Goal: Find specific page/section: Locate a particular part of the current website

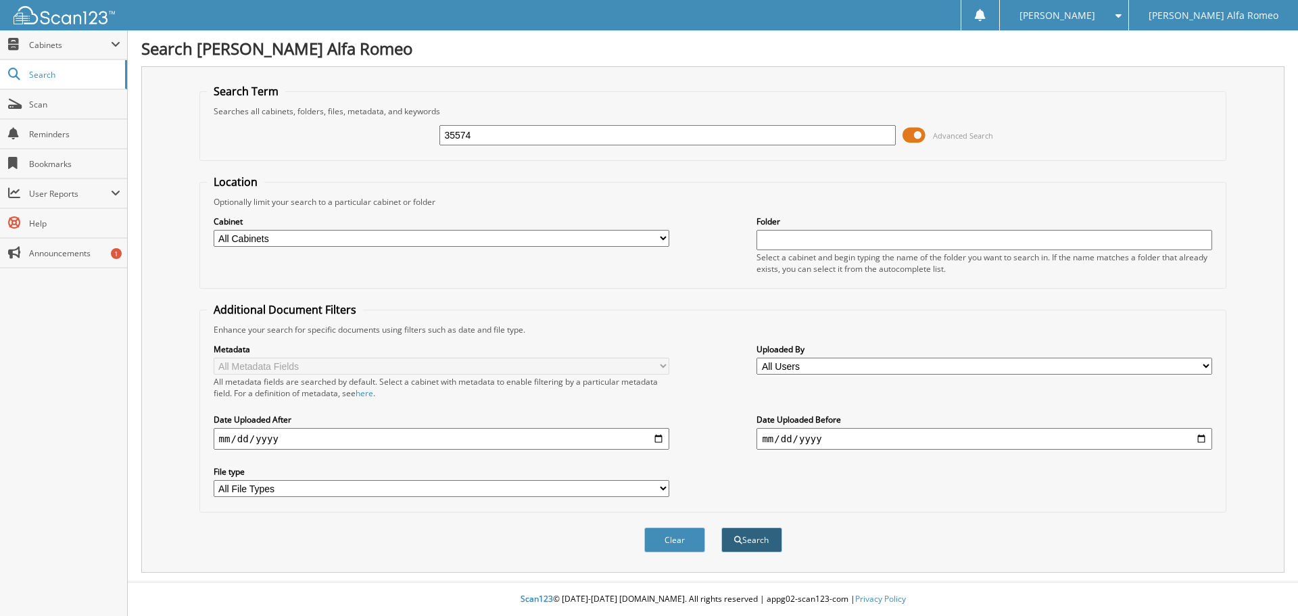
type input "35574"
click at [767, 541] on button "Search" at bounding box center [751, 539] width 61 height 25
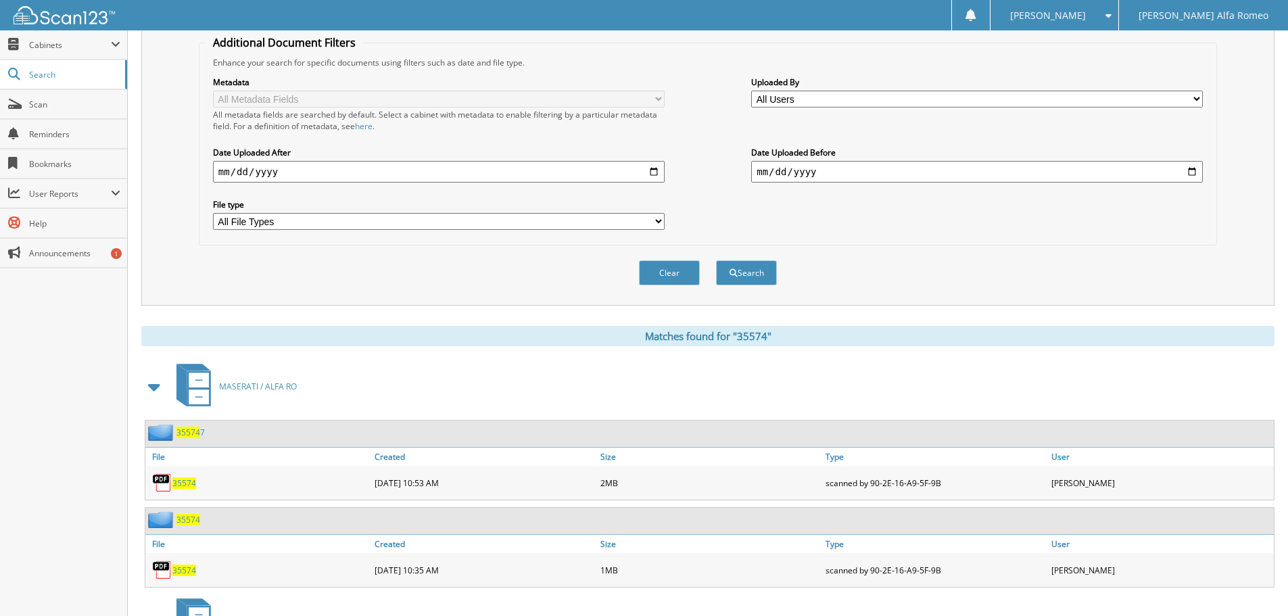
scroll to position [338, 0]
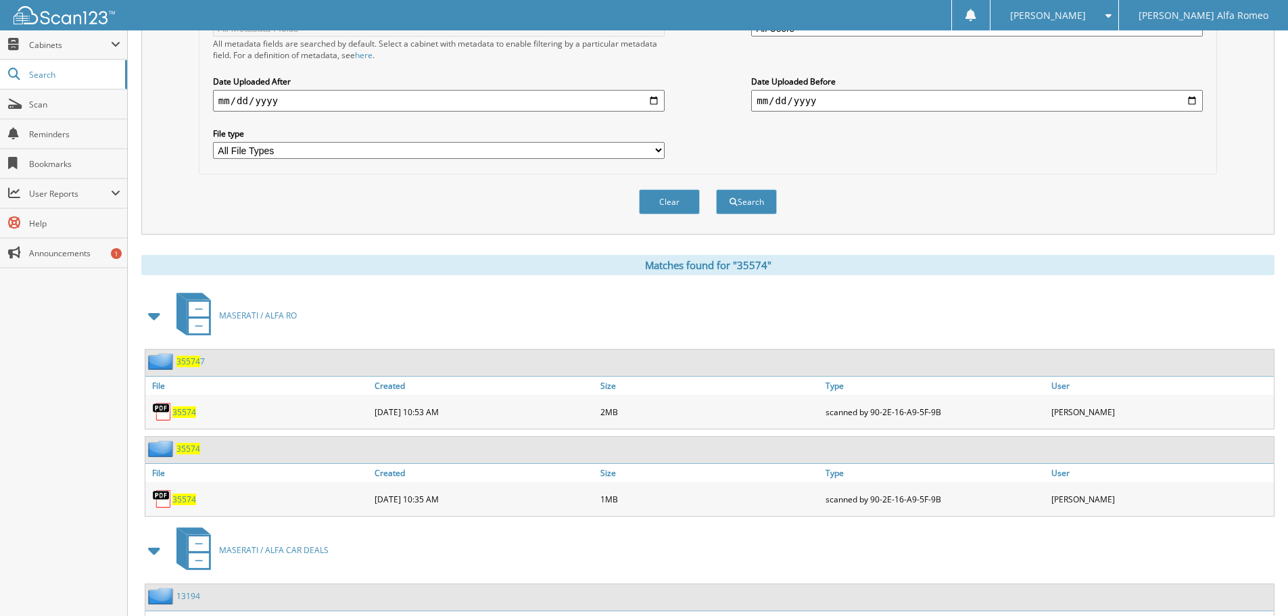
click at [182, 410] on span "35574" at bounding box center [184, 411] width 24 height 11
drag, startPoint x: 180, startPoint y: 496, endPoint x: 193, endPoint y: 497, distance: 12.2
click at [180, 496] on span "35574" at bounding box center [184, 498] width 24 height 11
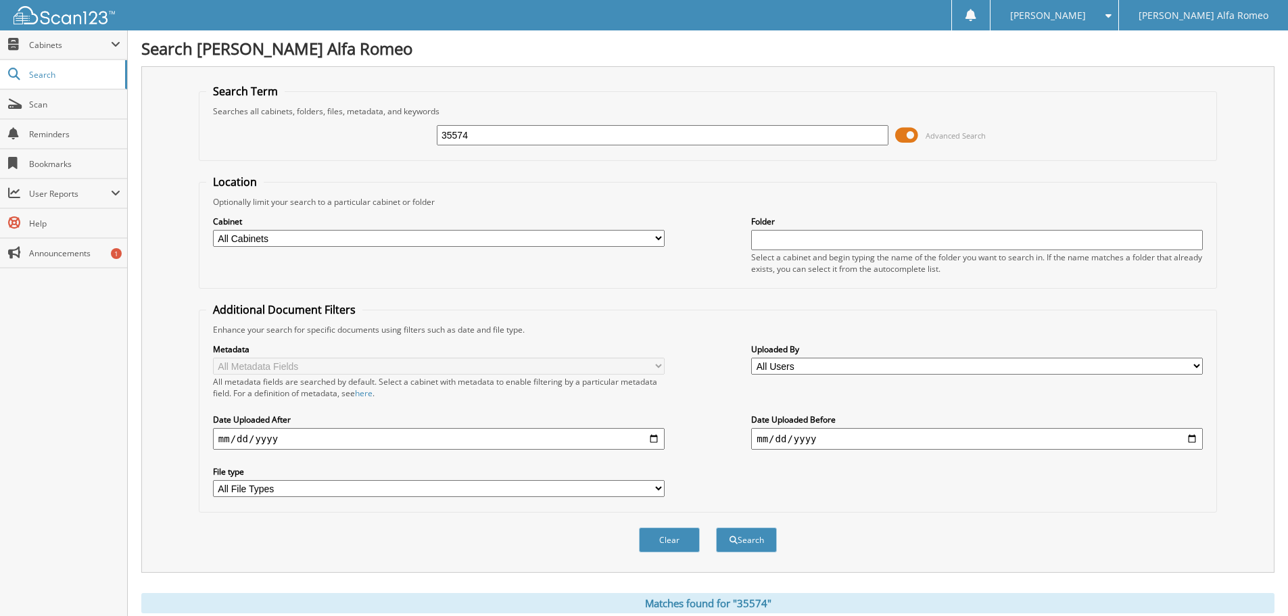
drag, startPoint x: 484, startPoint y: 136, endPoint x: 439, endPoint y: 133, distance: 45.4
click at [439, 133] on input "35574" at bounding box center [662, 135] width 451 height 20
paste input "1VWBN7A32CC070126"
type input "1VWBN7A32CC070126"
click at [743, 547] on button "Search" at bounding box center [746, 539] width 61 height 25
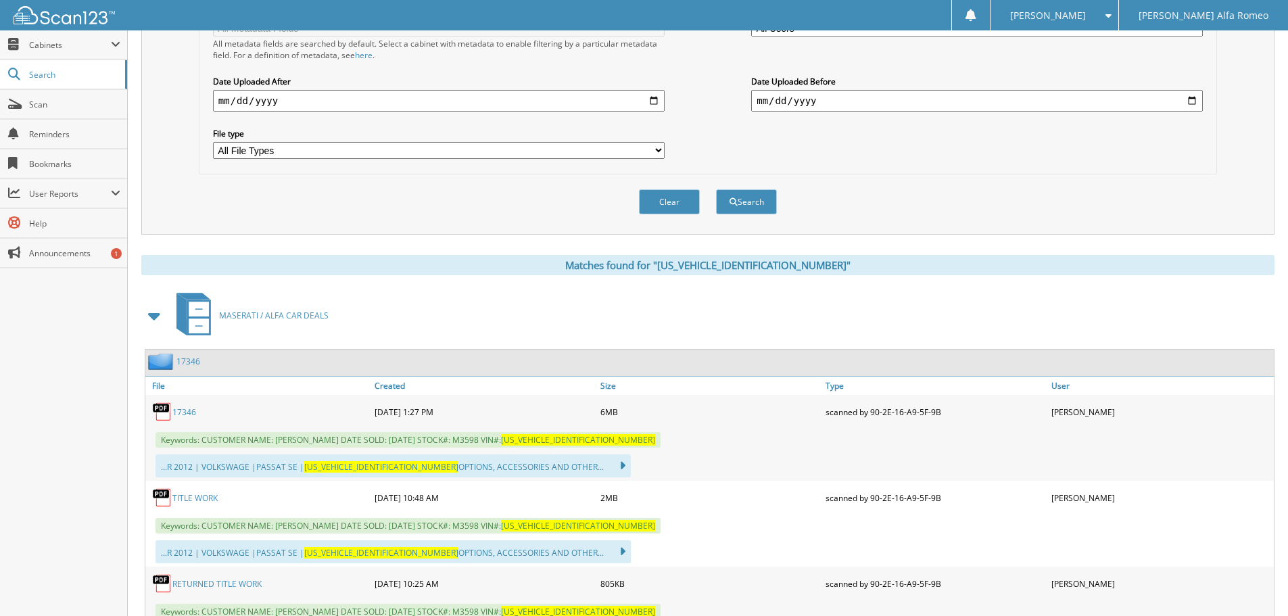
scroll to position [387, 0]
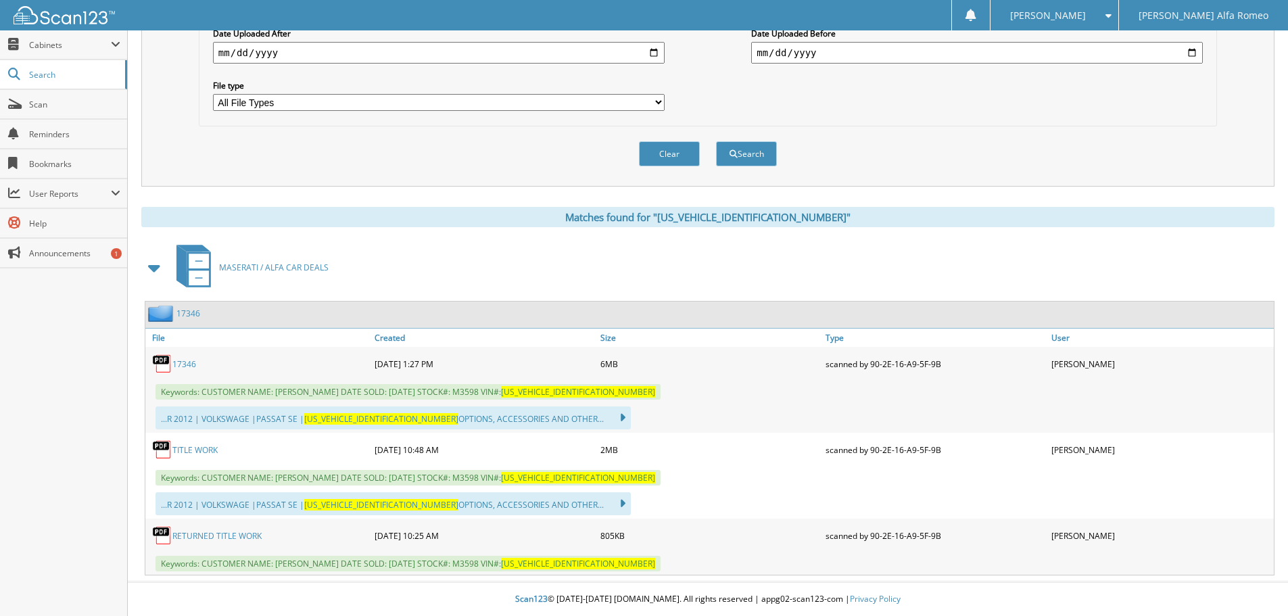
click at [187, 363] on link "17346" at bounding box center [184, 363] width 24 height 11
drag, startPoint x: 1031, startPoint y: 153, endPoint x: 950, endPoint y: 107, distance: 93.5
click at [1030, 148] on div "Clear Search" at bounding box center [708, 153] width 1018 height 55
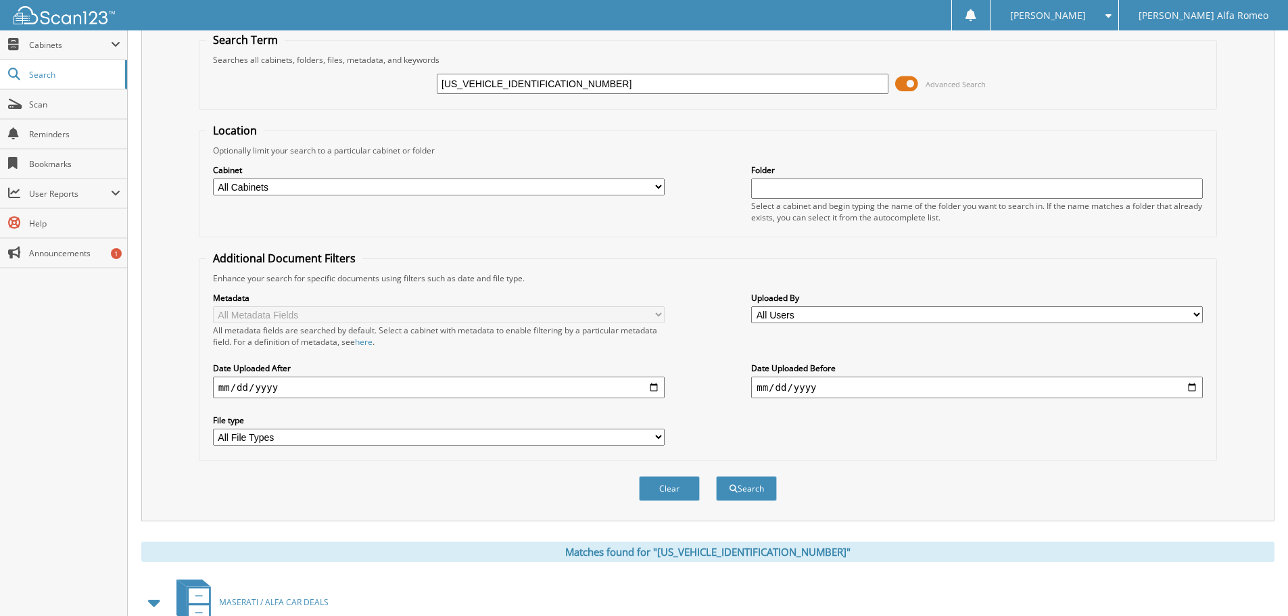
scroll to position [49, 0]
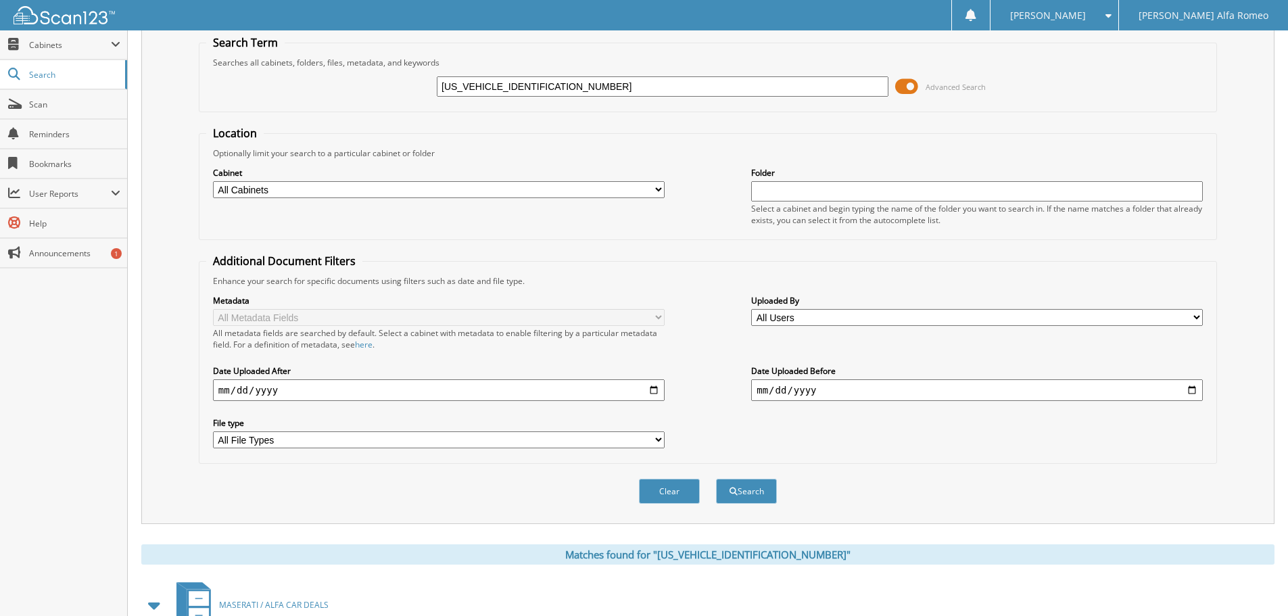
drag, startPoint x: 544, startPoint y: 82, endPoint x: 389, endPoint y: 68, distance: 155.5
click at [400, 76] on div "1VWBN7A32CC070126 Advanced Search" at bounding box center [707, 86] width 1003 height 36
type input "35487"
click at [735, 487] on button "Search" at bounding box center [746, 491] width 61 height 25
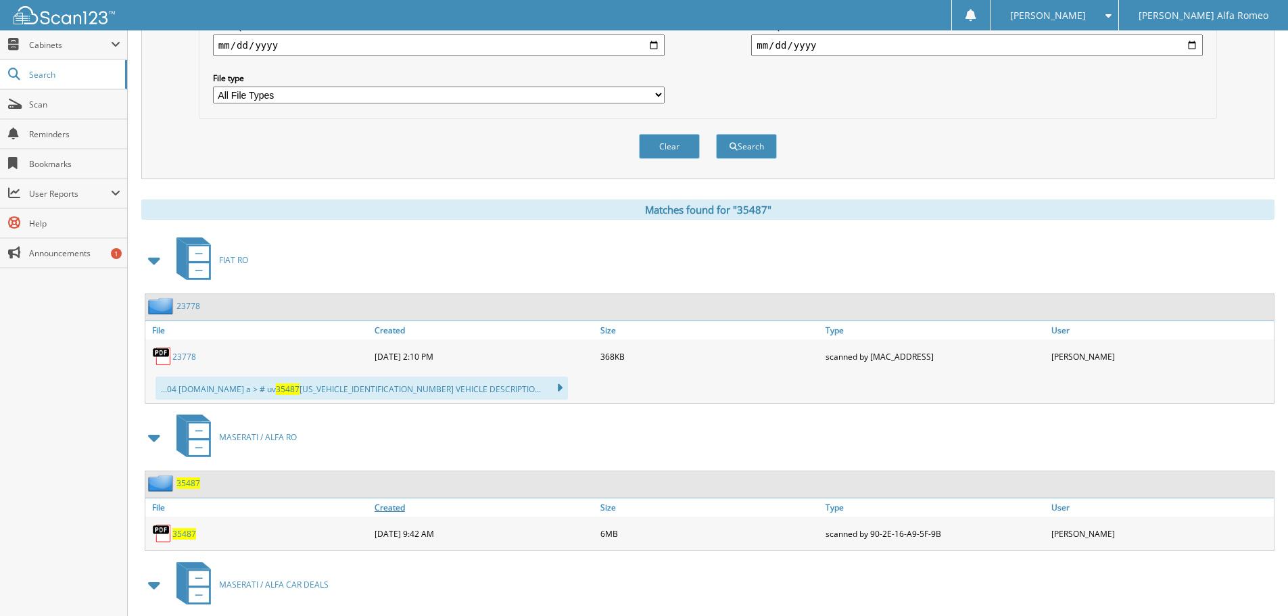
scroll to position [541, 0]
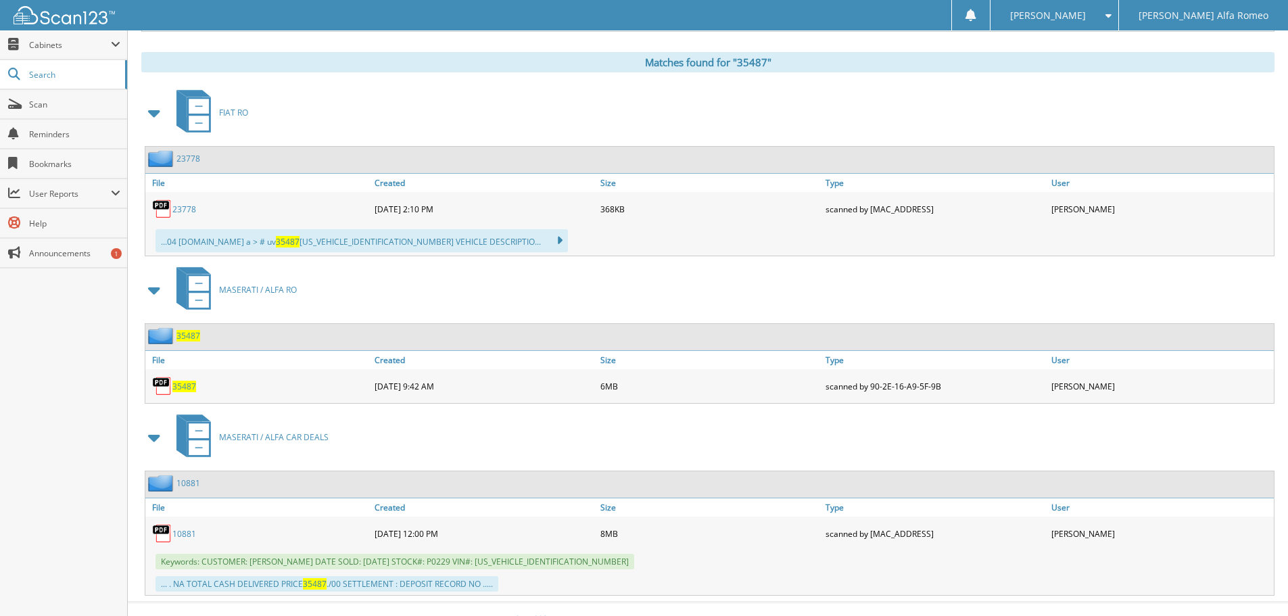
click at [180, 383] on span "35487" at bounding box center [184, 386] width 24 height 11
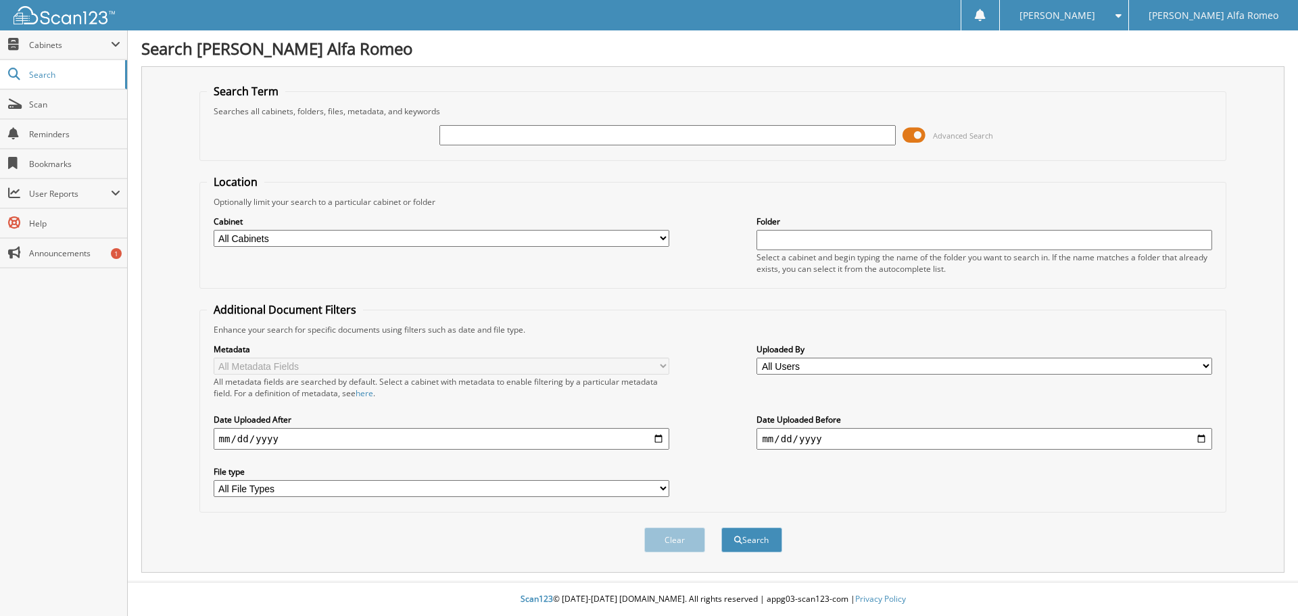
click at [527, 142] on input "text" at bounding box center [667, 135] width 456 height 20
click at [498, 144] on input "text" at bounding box center [667, 135] width 456 height 20
type input "35574"
click at [760, 542] on button "Search" at bounding box center [751, 539] width 61 height 25
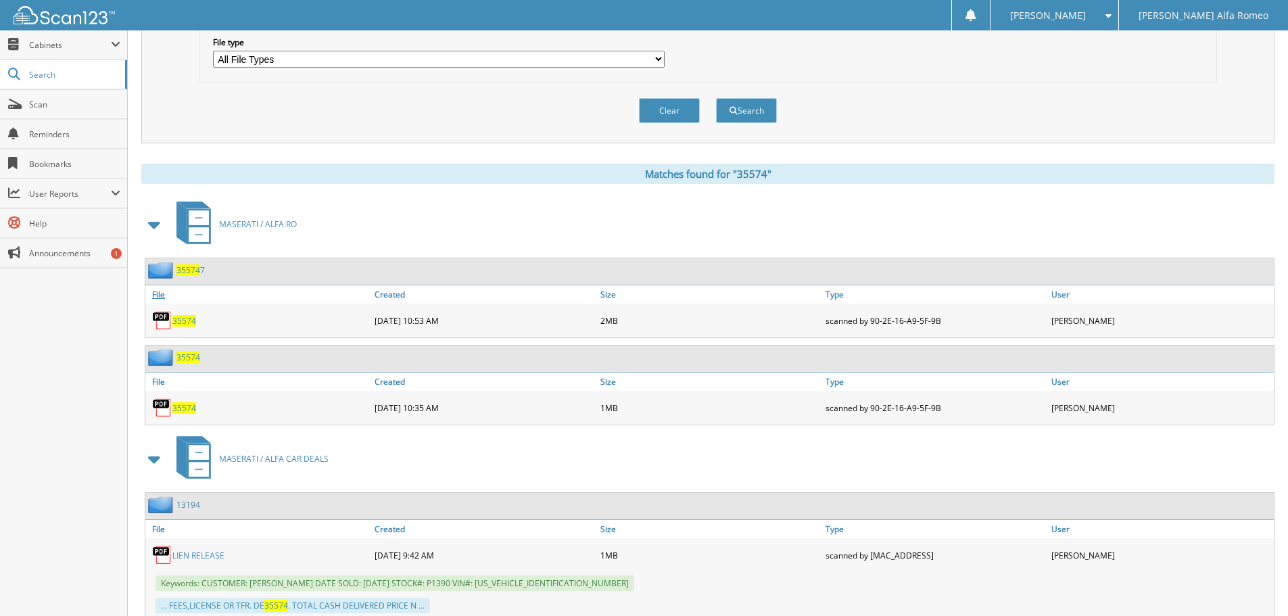
scroll to position [473, 0]
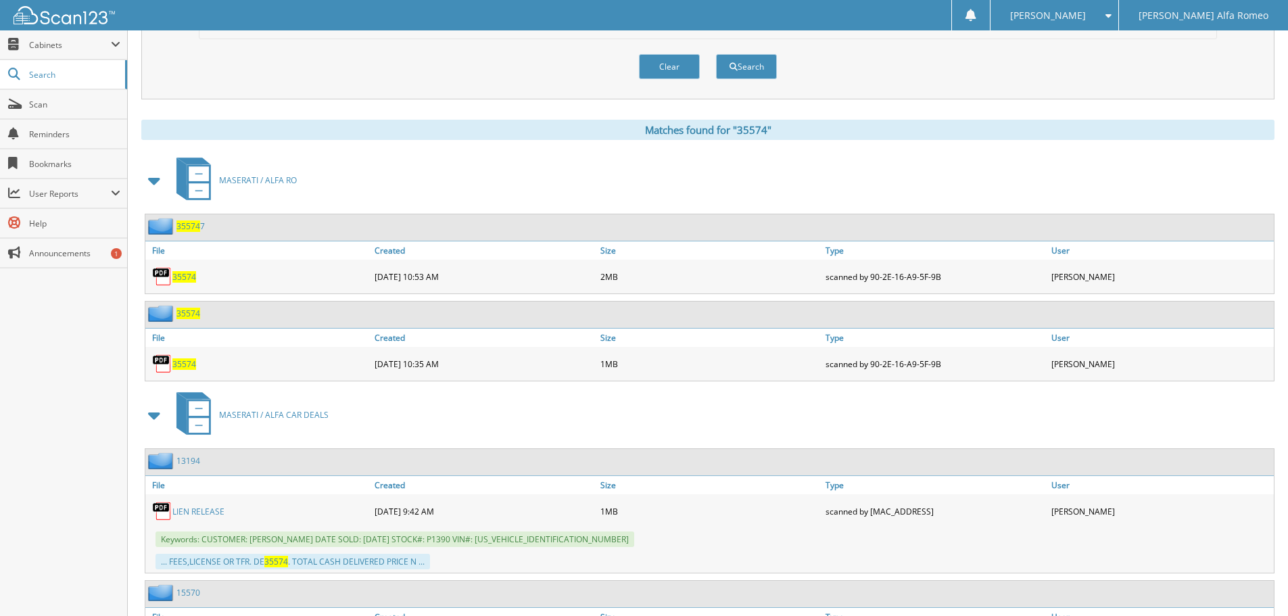
click at [187, 361] on span "35574" at bounding box center [184, 363] width 24 height 11
